Goal: Task Accomplishment & Management: Manage account settings

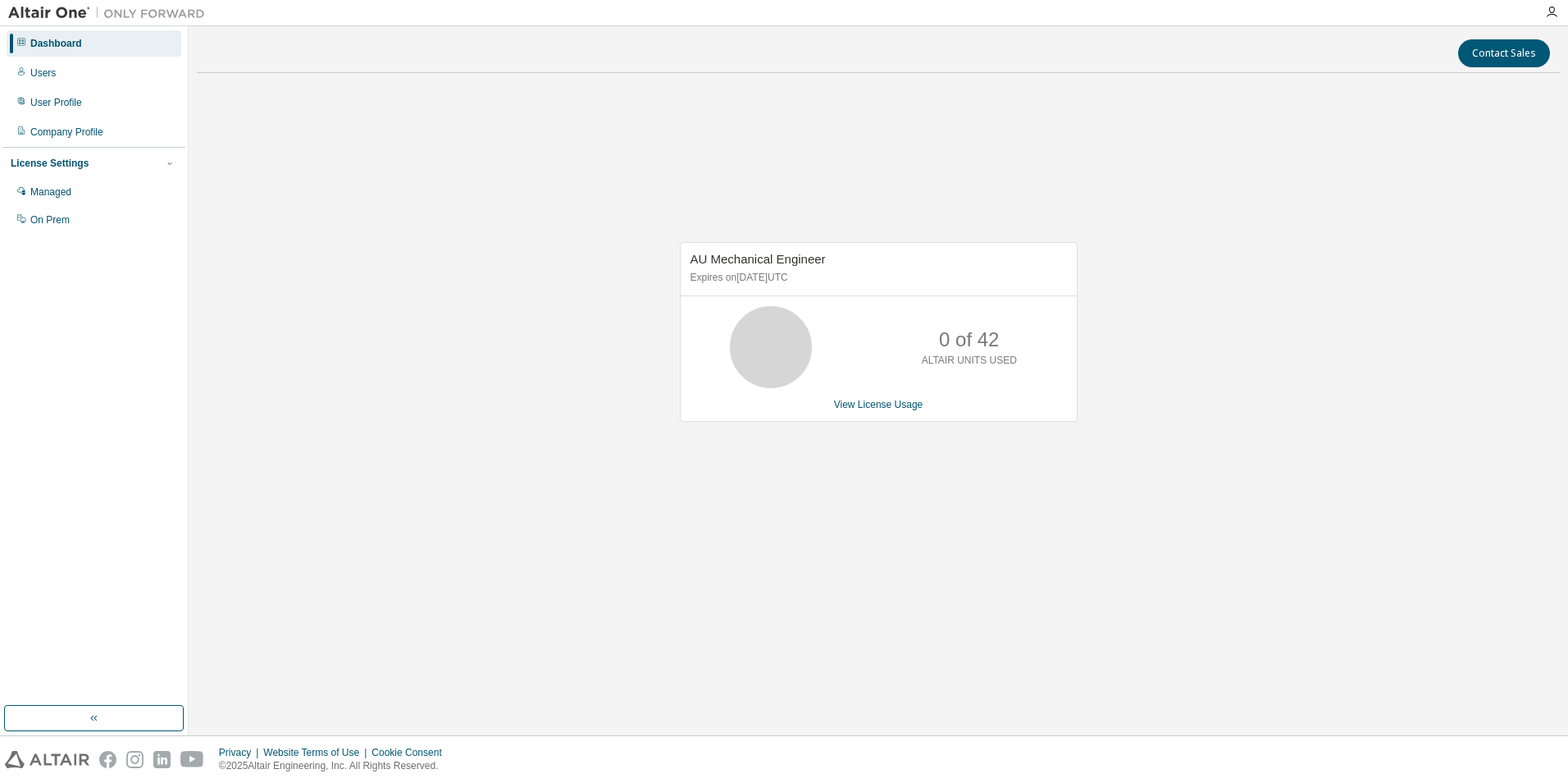
drag, startPoint x: 133, startPoint y: 379, endPoint x: 158, endPoint y: 380, distance: 25.0
click at [134, 379] on div "Dashboard Users User Profile Company Profile License Settings Managed On Prem" at bounding box center [94, 366] width 183 height 674
click at [595, 395] on div "AU Mechanical Engineer Expires on [DATE] UTC 0 of 42 ALTAIR UNITS USED View Lic…" at bounding box center [878, 340] width 1363 height 509
click at [455, 506] on div "AU Mechanical Engineer Expires on [DATE] UTC 0 of 42 ALTAIR UNITS USED View Lic…" at bounding box center [878, 340] width 1363 height 509
click at [81, 107] on div "User Profile" at bounding box center [94, 103] width 174 height 27
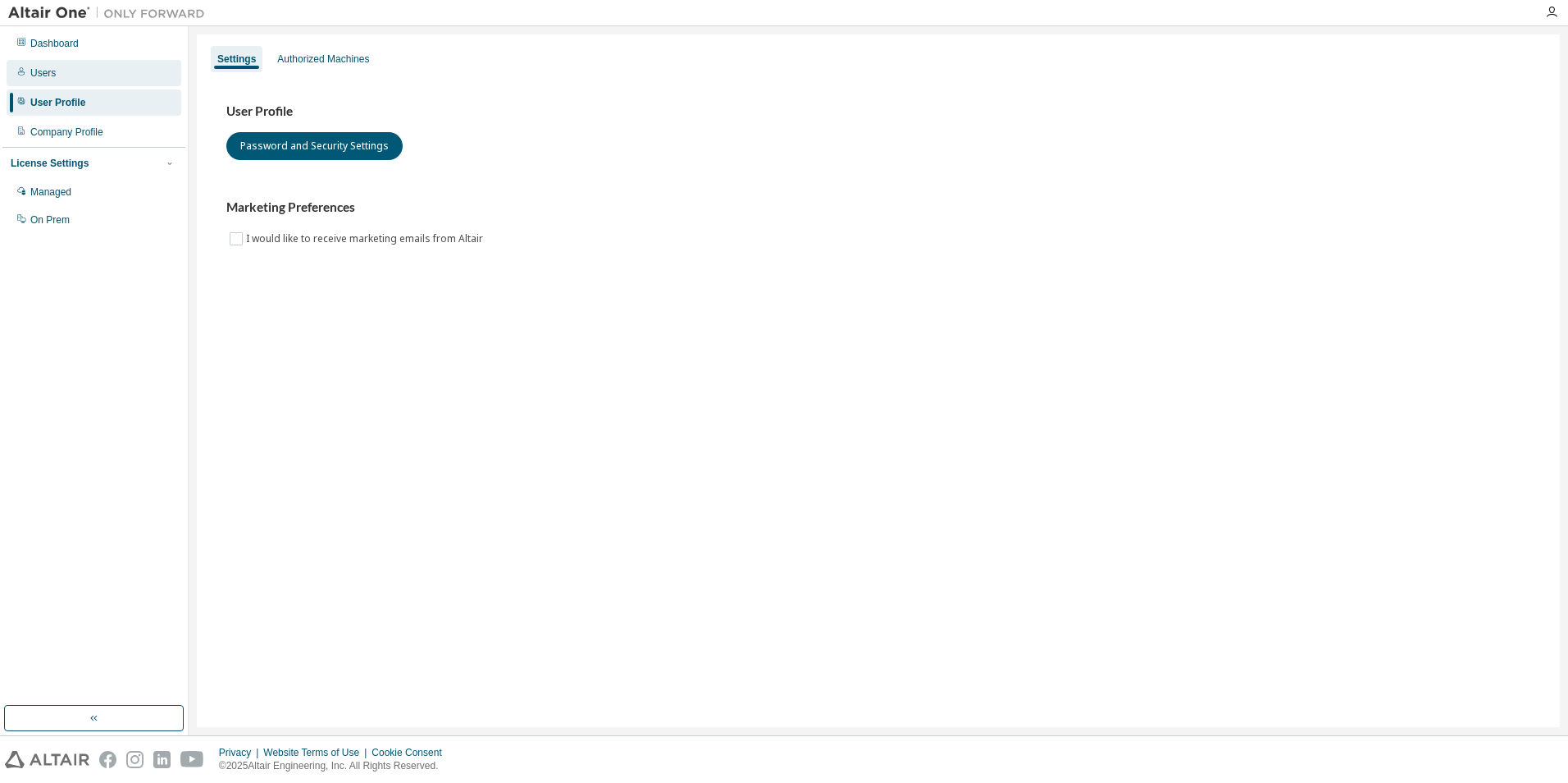
click at [61, 84] on div "Users" at bounding box center [94, 73] width 174 height 27
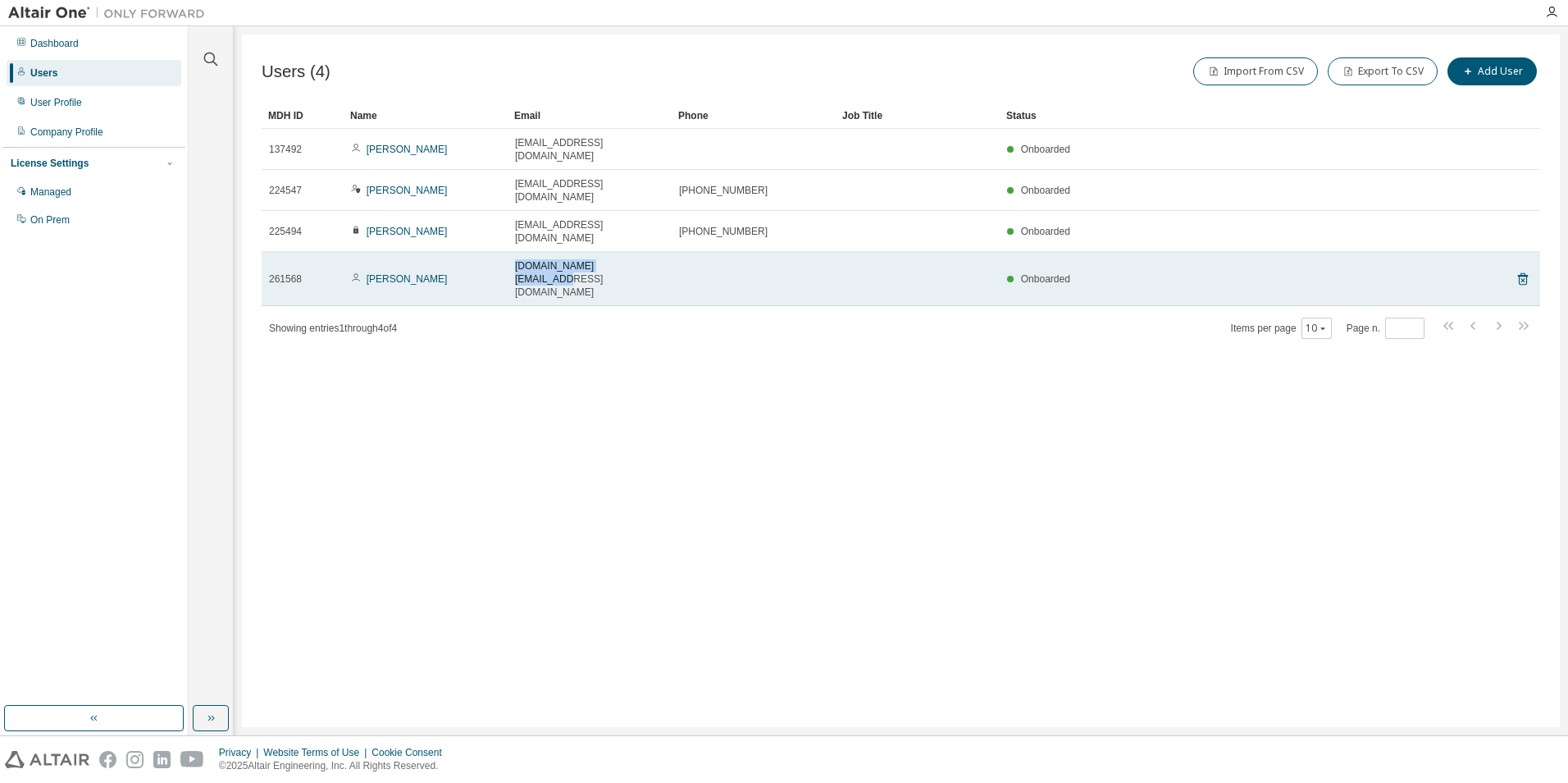
drag, startPoint x: 515, startPoint y: 225, endPoint x: 637, endPoint y: 226, distance: 122.0
click at [637, 259] on div "[DOMAIN_NAME][EMAIL_ADDRESS][DOMAIN_NAME]" at bounding box center [590, 278] width 149 height 39
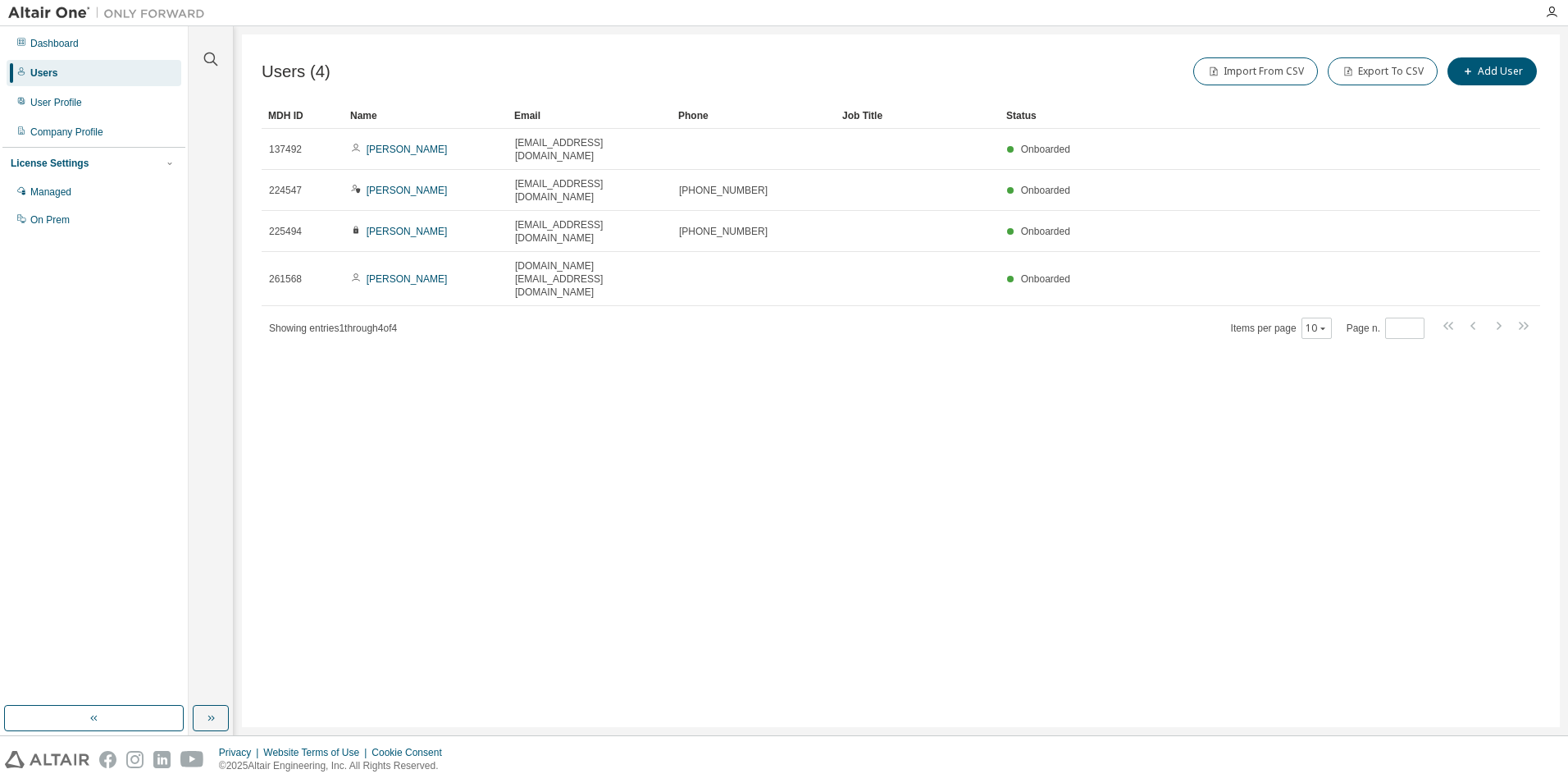
drag, startPoint x: 637, startPoint y: 226, endPoint x: 574, endPoint y: 332, distance: 123.3
click at [574, 332] on div "Users (4) Import From CSV Export To CSV Add User Clear Load Save Save As Field …" at bounding box center [901, 381] width 1318 height 692
click at [535, 317] on div "Users (4) Import From CSV Export To CSV Add User Clear Load Save Save As Field …" at bounding box center [901, 381] width 1318 height 692
click at [593, 341] on div "Users (4) Import From CSV Export To CSV Add User Clear Load Save Save As Field …" at bounding box center [901, 381] width 1318 height 692
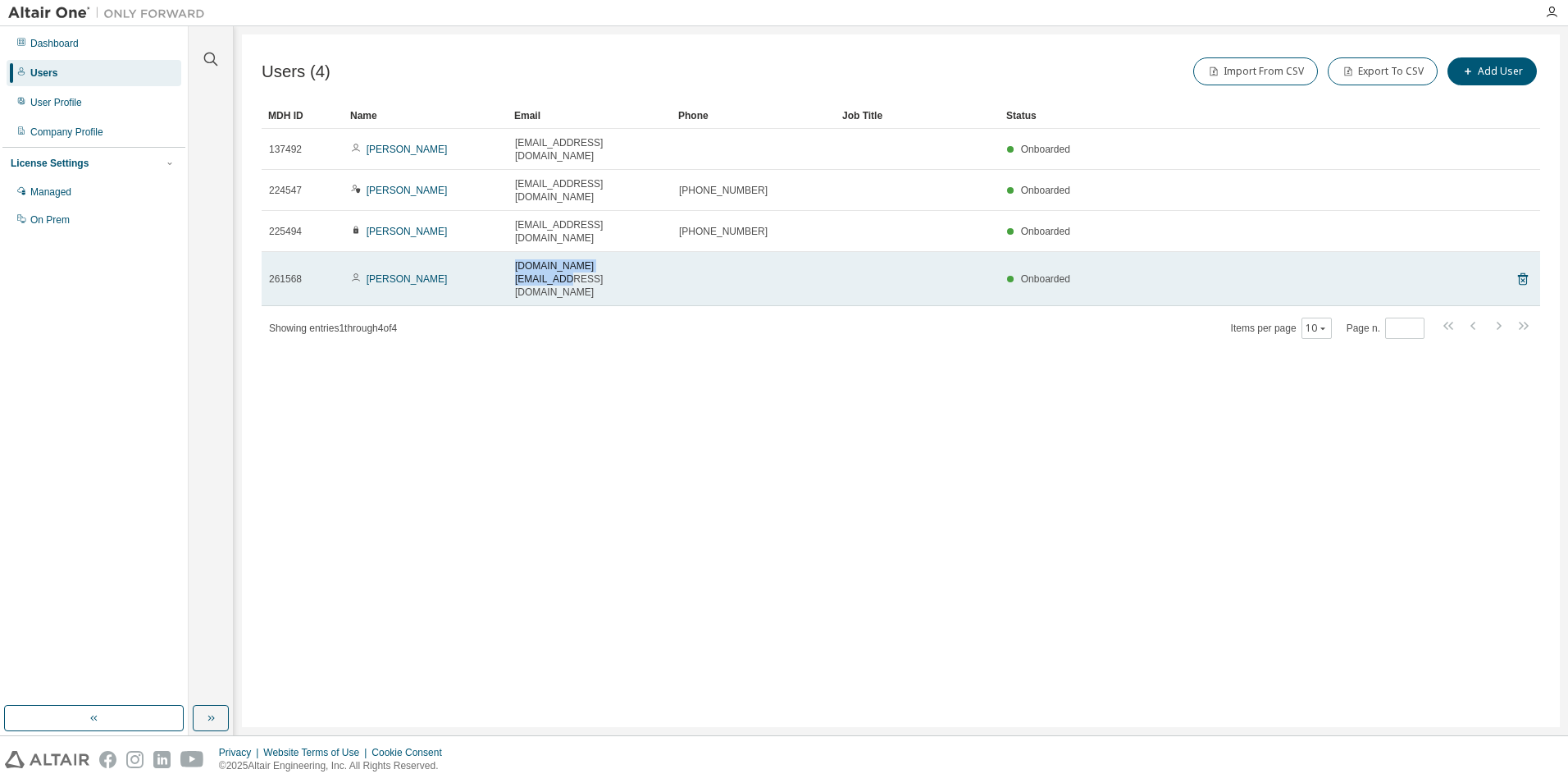
drag, startPoint x: 515, startPoint y: 227, endPoint x: 642, endPoint y: 228, distance: 127.0
click at [642, 259] on div "[DOMAIN_NAME][EMAIL_ADDRESS][DOMAIN_NAME]" at bounding box center [590, 278] width 149 height 39
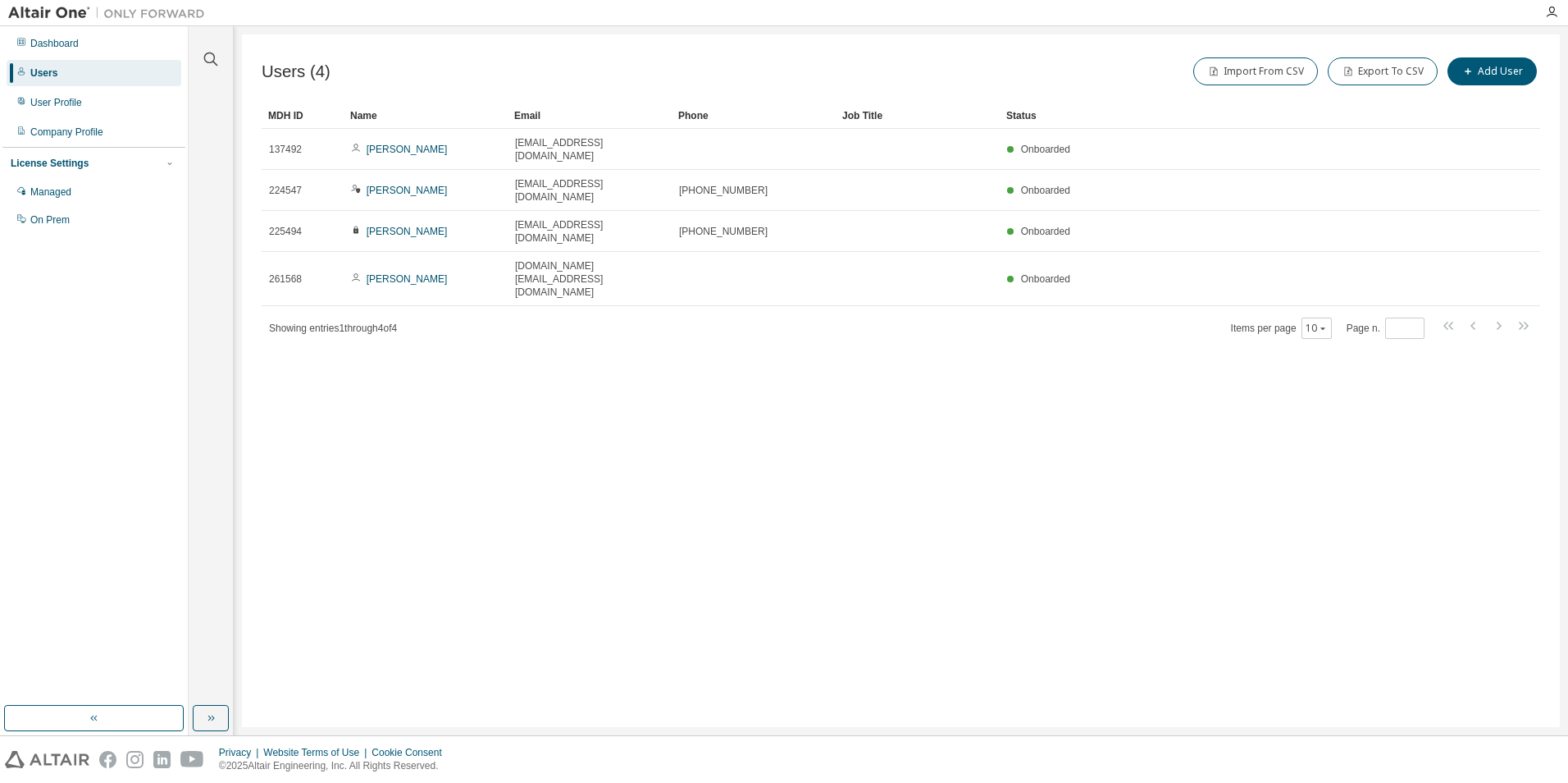
drag, startPoint x: 642, startPoint y: 228, endPoint x: 618, endPoint y: 291, distance: 67.4
click at [618, 291] on div "Users (4) Import From CSV Export To CSV Add User Clear Load Save Save As Field …" at bounding box center [901, 381] width 1318 height 692
drag, startPoint x: 762, startPoint y: 350, endPoint x: 719, endPoint y: 369, distance: 47.0
click at [760, 351] on div "Users (4) Import From CSV Export To CSV Add User Clear Load Save Save As Field …" at bounding box center [901, 381] width 1318 height 692
drag, startPoint x: 657, startPoint y: 368, endPoint x: 589, endPoint y: 389, distance: 71.2
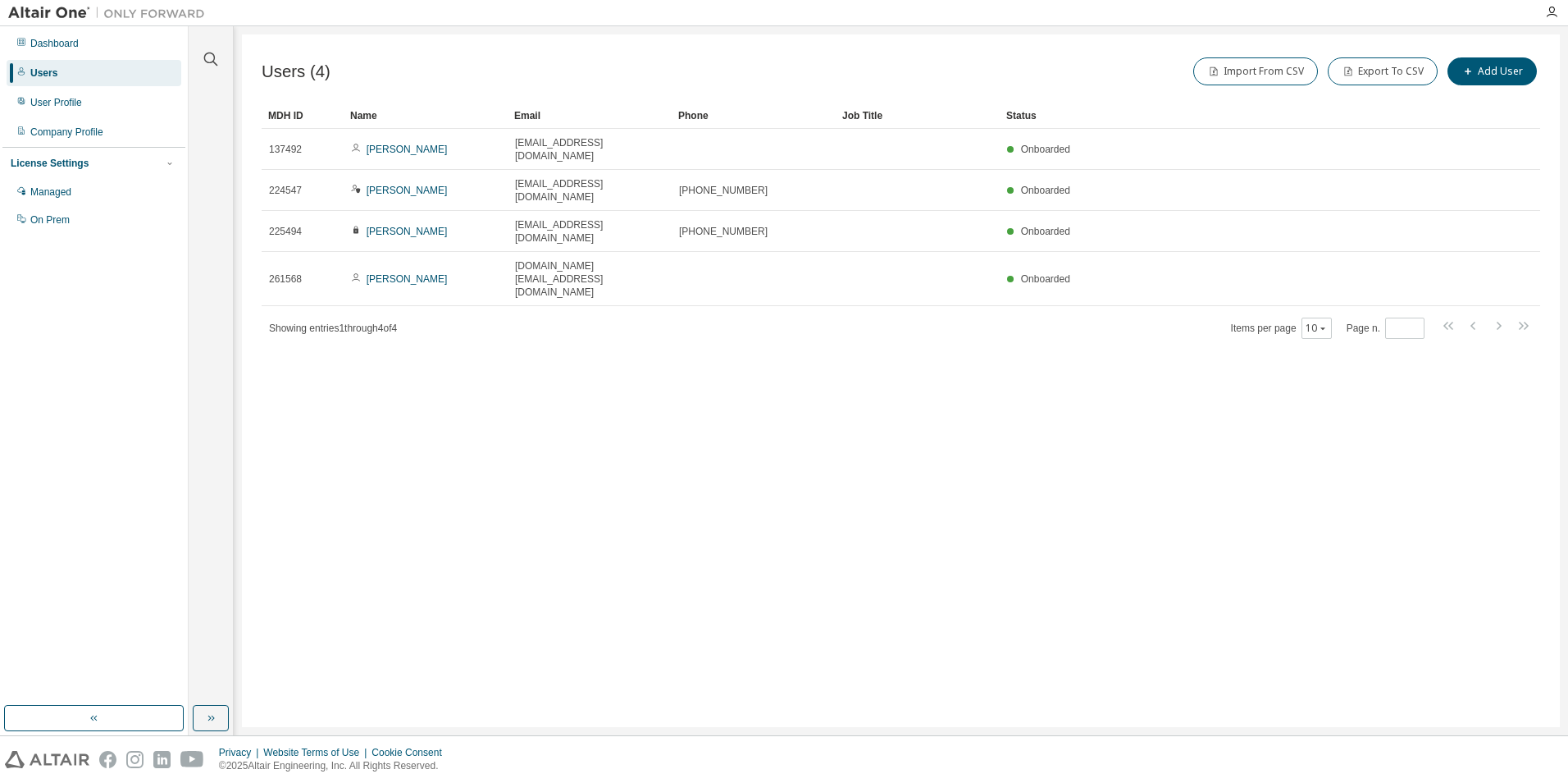
click at [655, 369] on div "Users (4) Import From CSV Export To CSV Add User Clear Load Save Save As Field …" at bounding box center [901, 381] width 1318 height 692
click at [424, 357] on div "Users (4) Import From CSV Export To CSV Add User Clear Load Save Save As Field …" at bounding box center [901, 381] width 1318 height 692
click at [535, 327] on div "Users (4) Import From CSV Export To CSV Add User Clear Load Save Save As Field …" at bounding box center [901, 381] width 1318 height 692
click at [531, 345] on div "Users (4) Import From CSV Export To CSV Add User Clear Load Save Save As Field …" at bounding box center [901, 381] width 1318 height 692
click at [662, 326] on div "Users (4) Import From CSV Export To CSV Add User Clear Load Save Save As Field …" at bounding box center [901, 381] width 1318 height 692
